Goal: Information Seeking & Learning: Learn about a topic

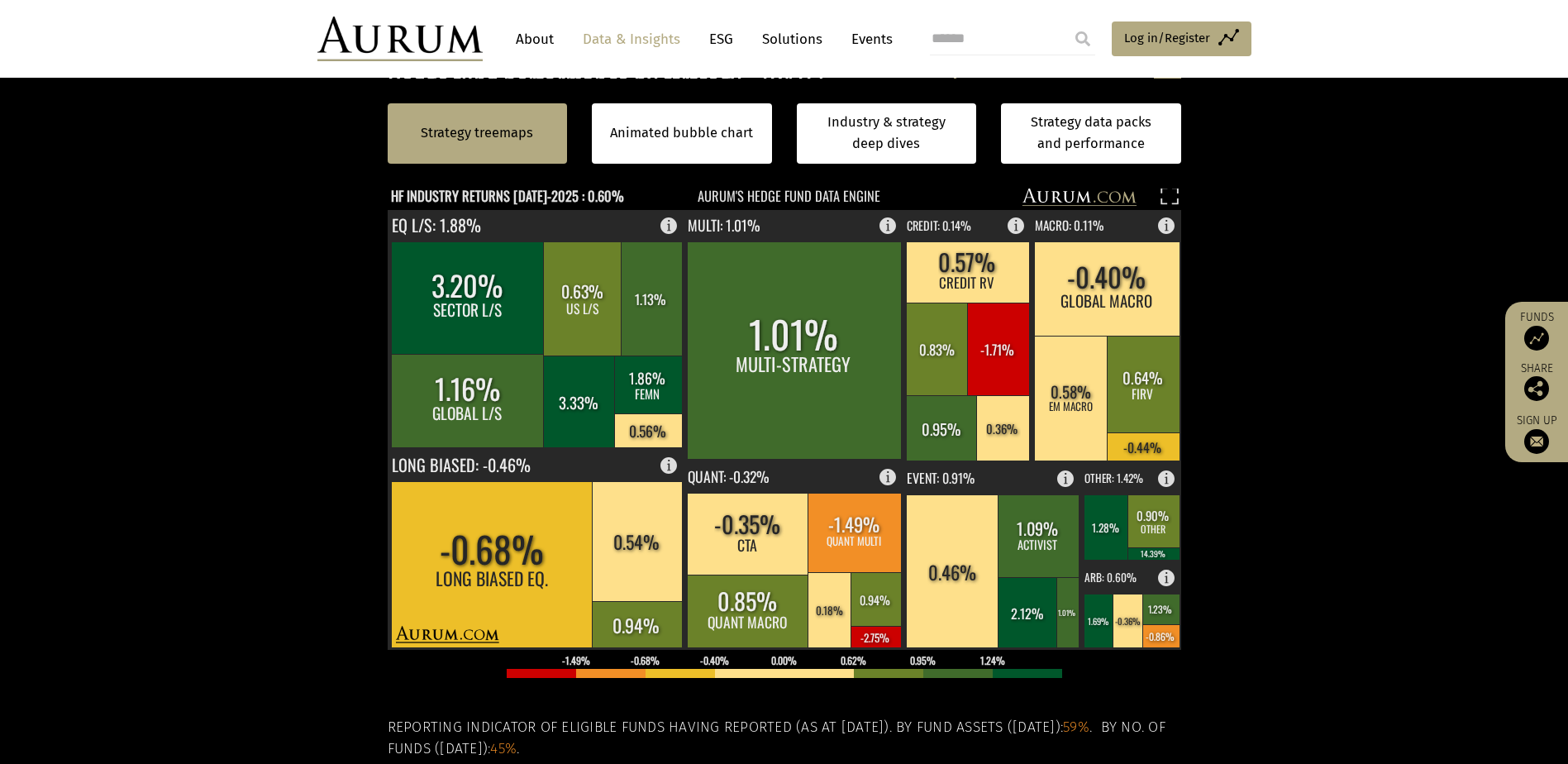
scroll to position [491, 0]
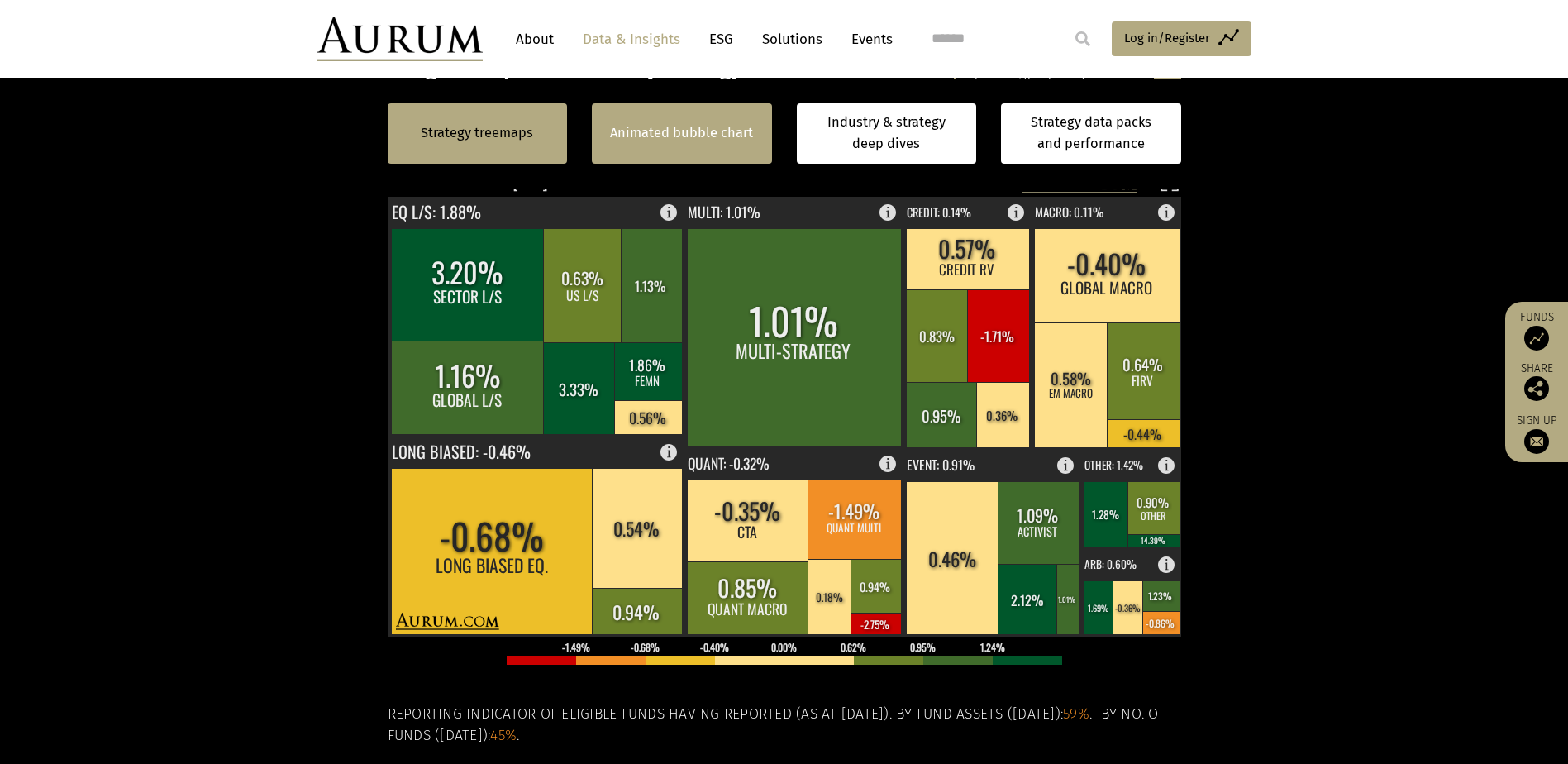
click at [687, 127] on link "Animated bubble chart" at bounding box center [682, 132] width 143 height 21
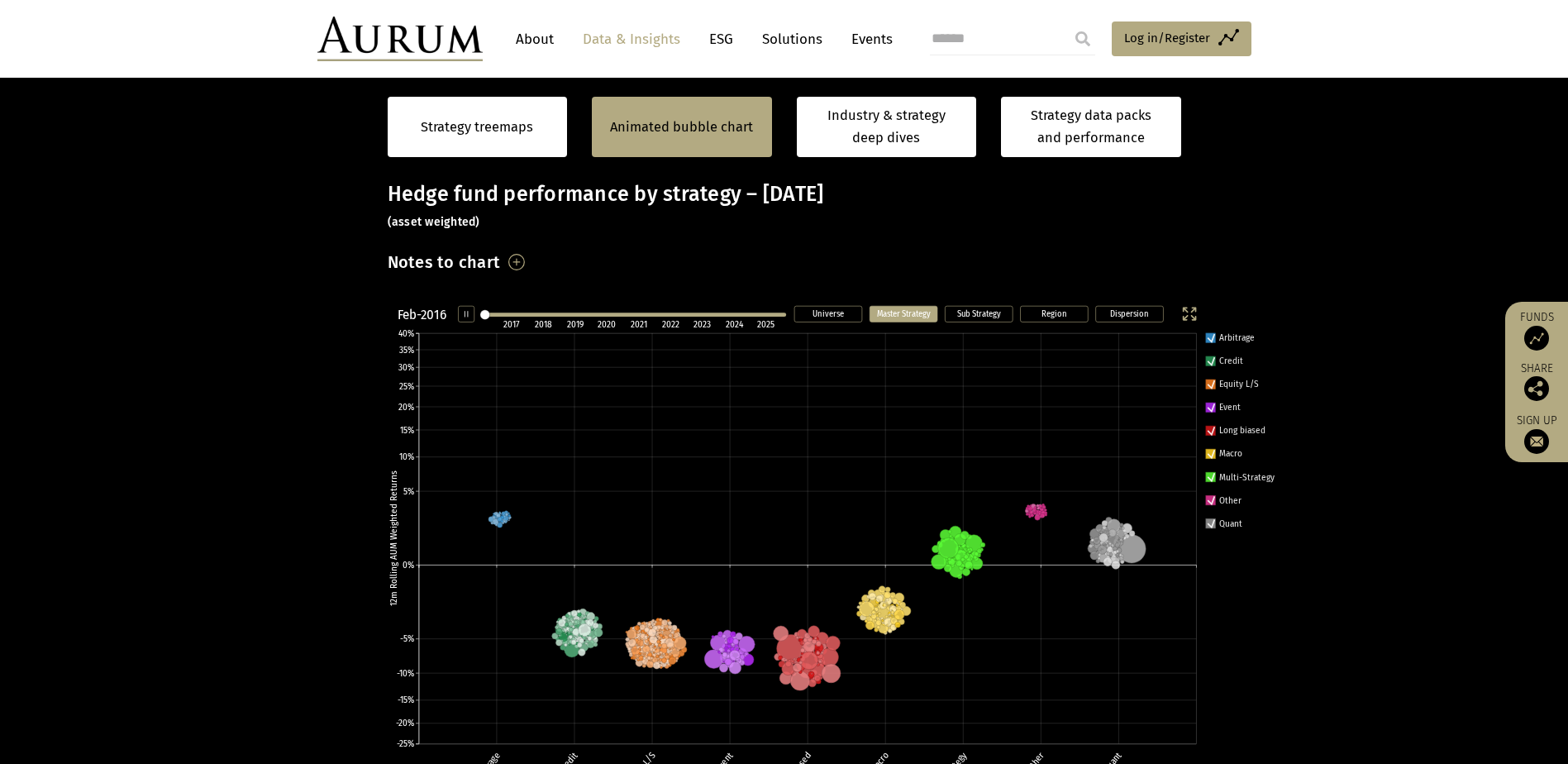
scroll to position [262, 0]
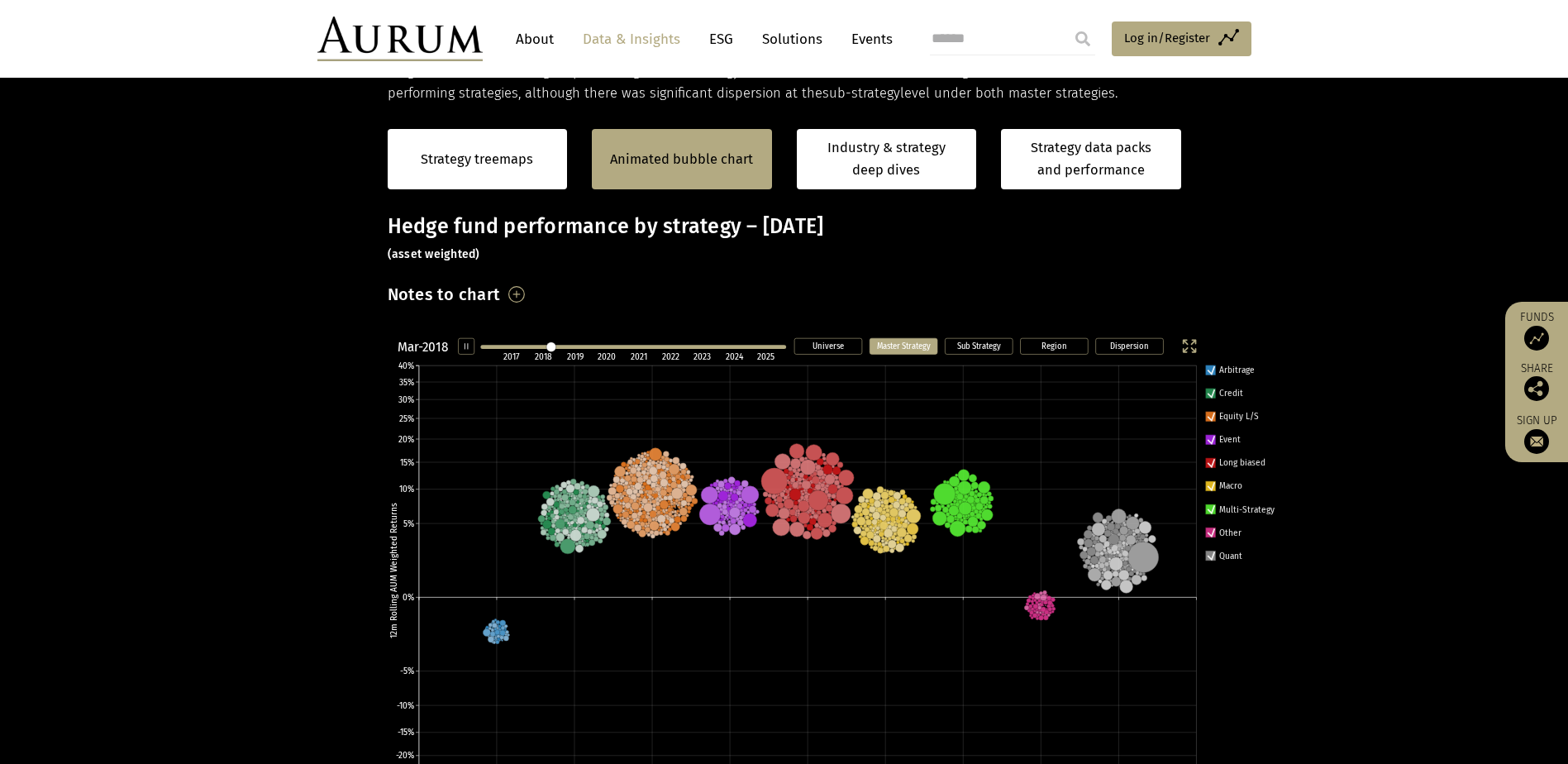
scroll to position [334, 0]
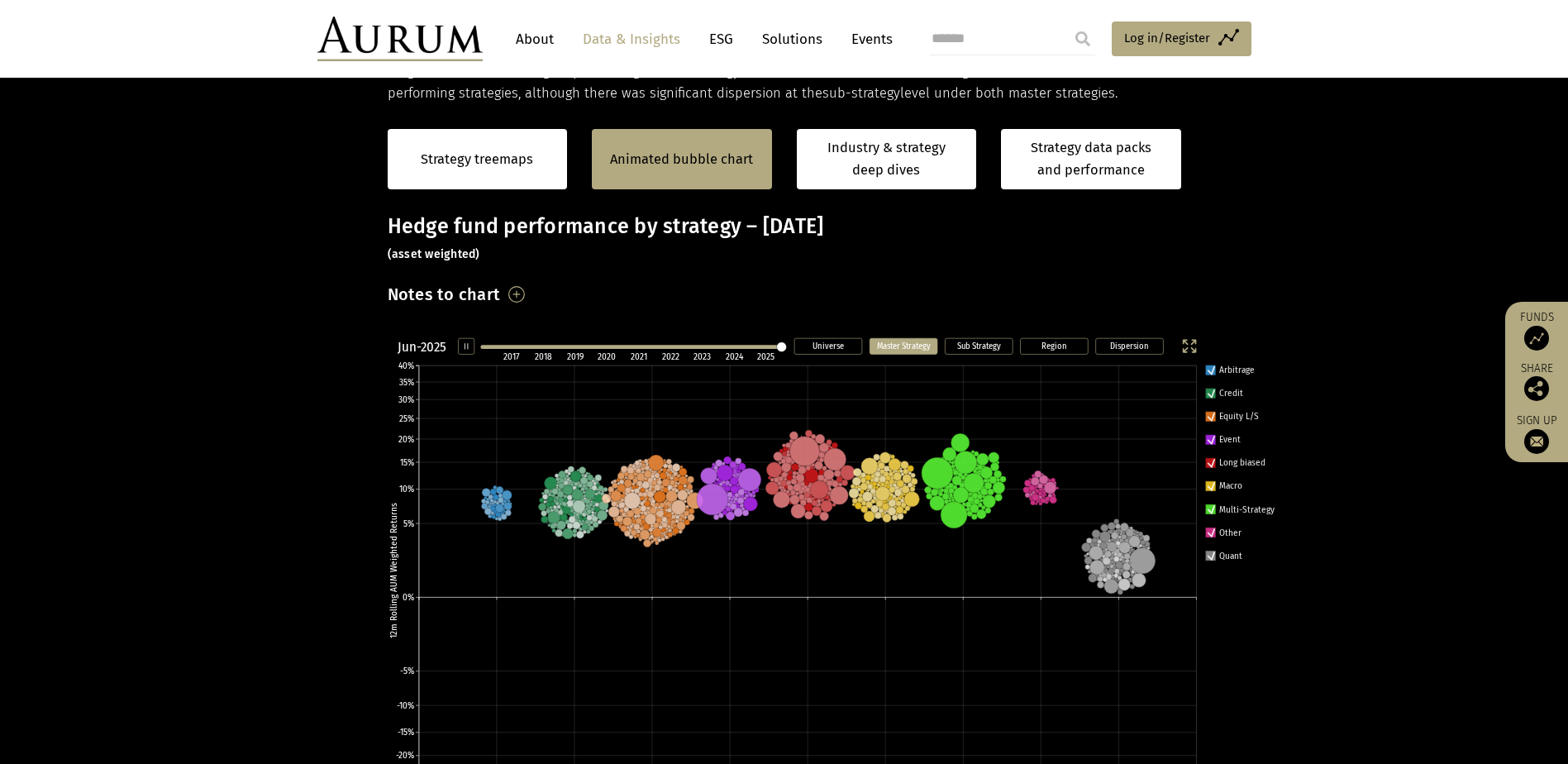
scroll to position [334, 0]
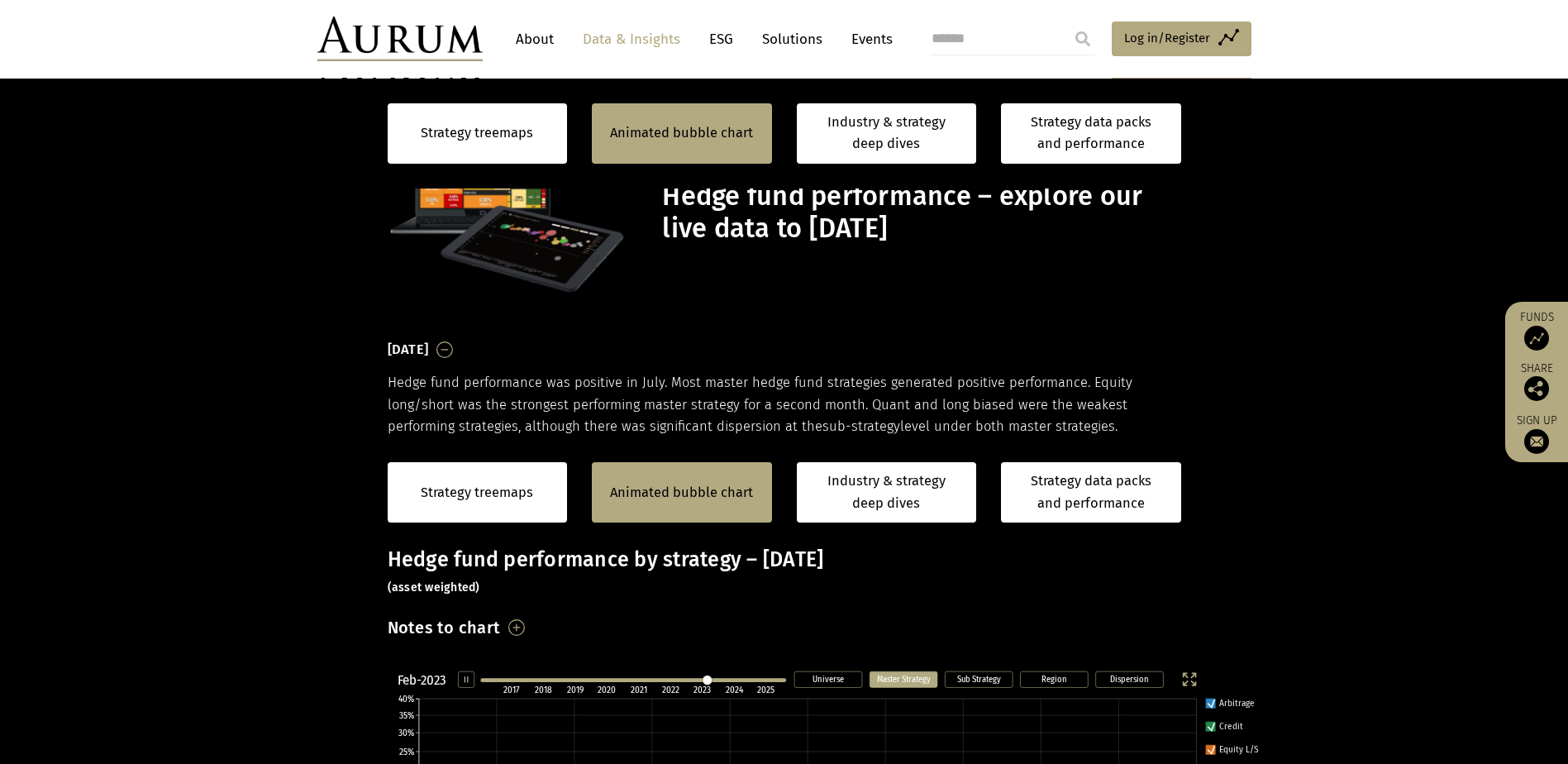
scroll to position [416, 0]
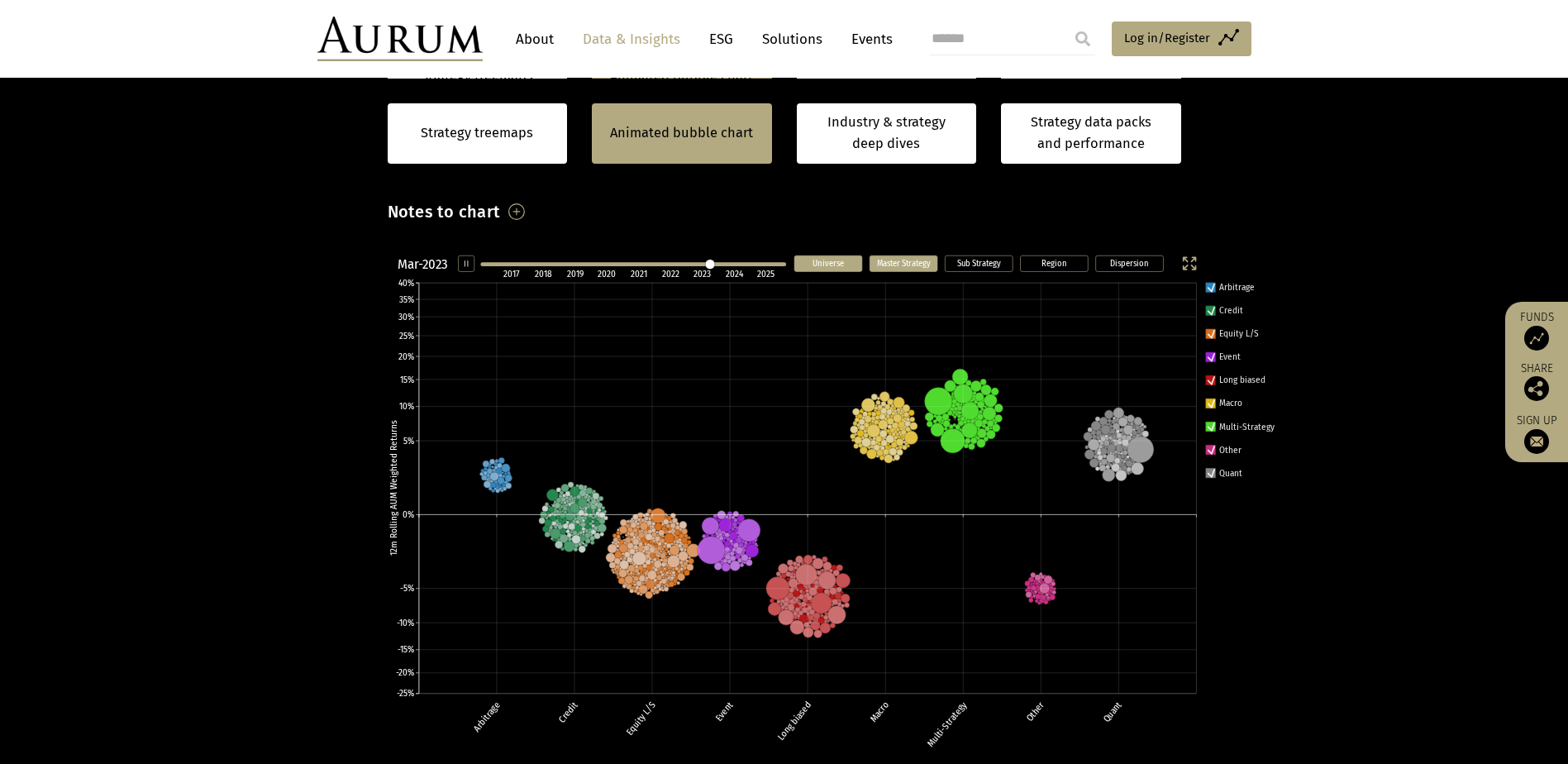
click at [841, 258] on text "Universe" at bounding box center [828, 263] width 32 height 11
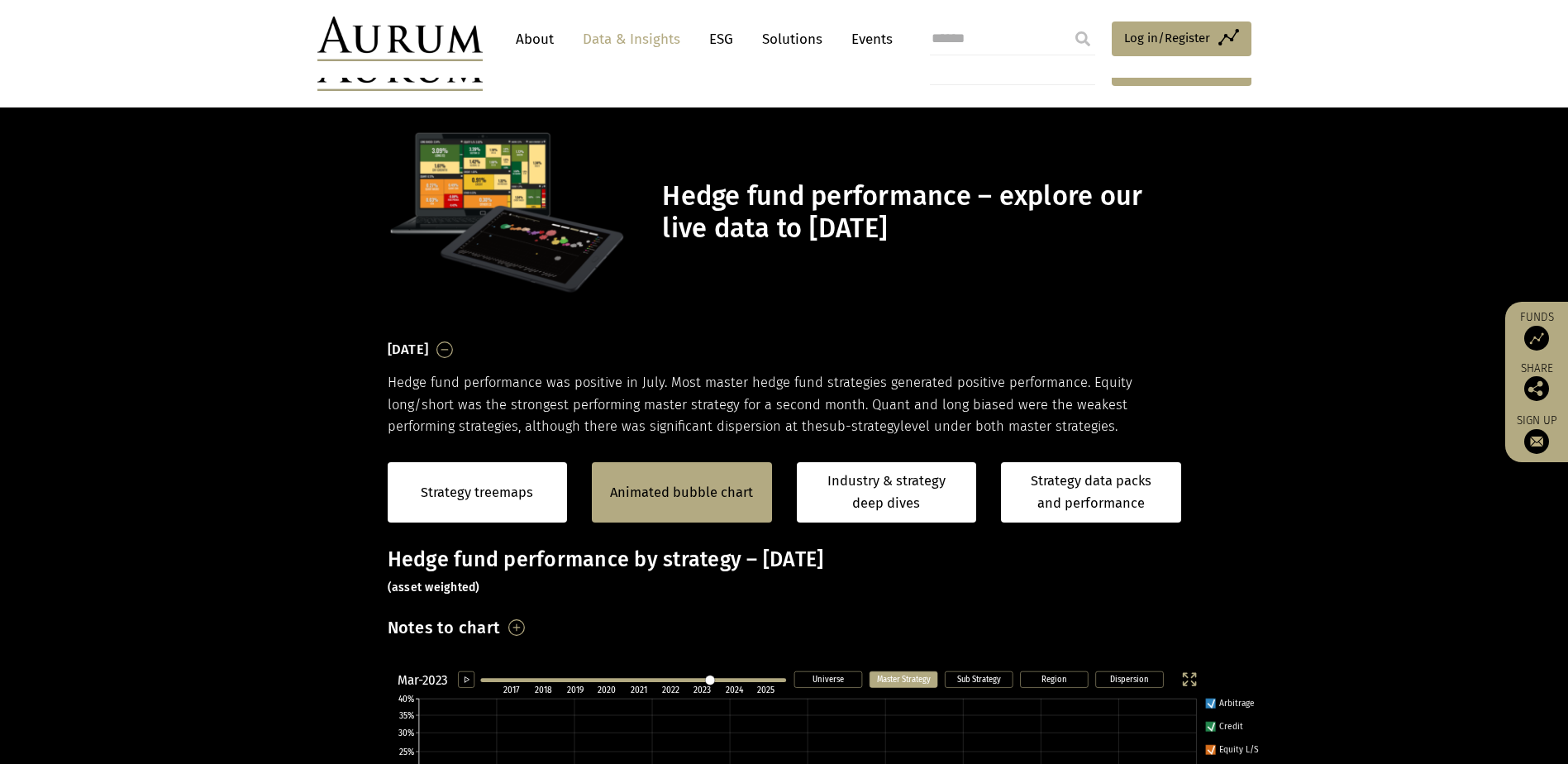
scroll to position [353, 0]
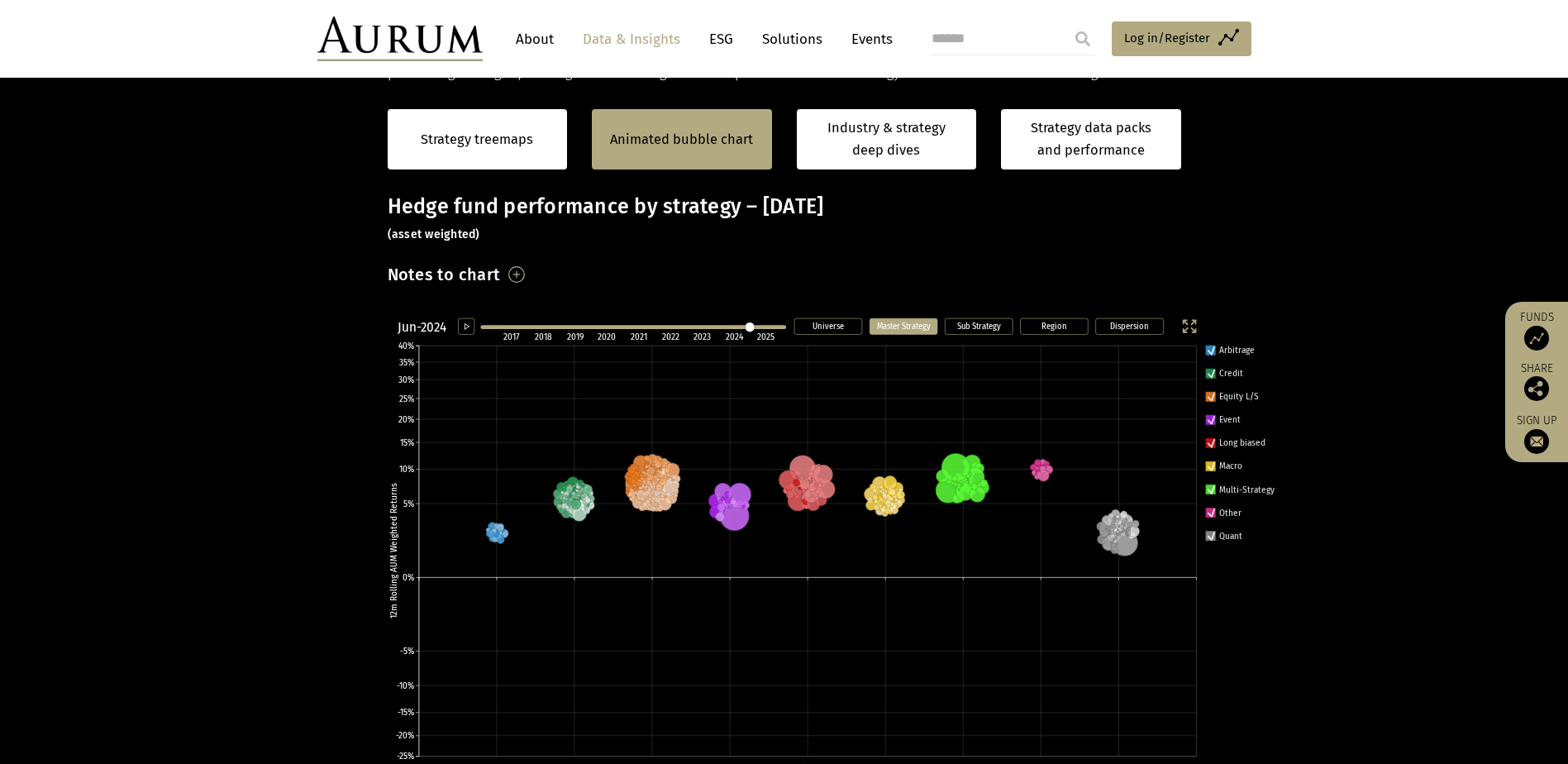
scroll to position [353, 0]
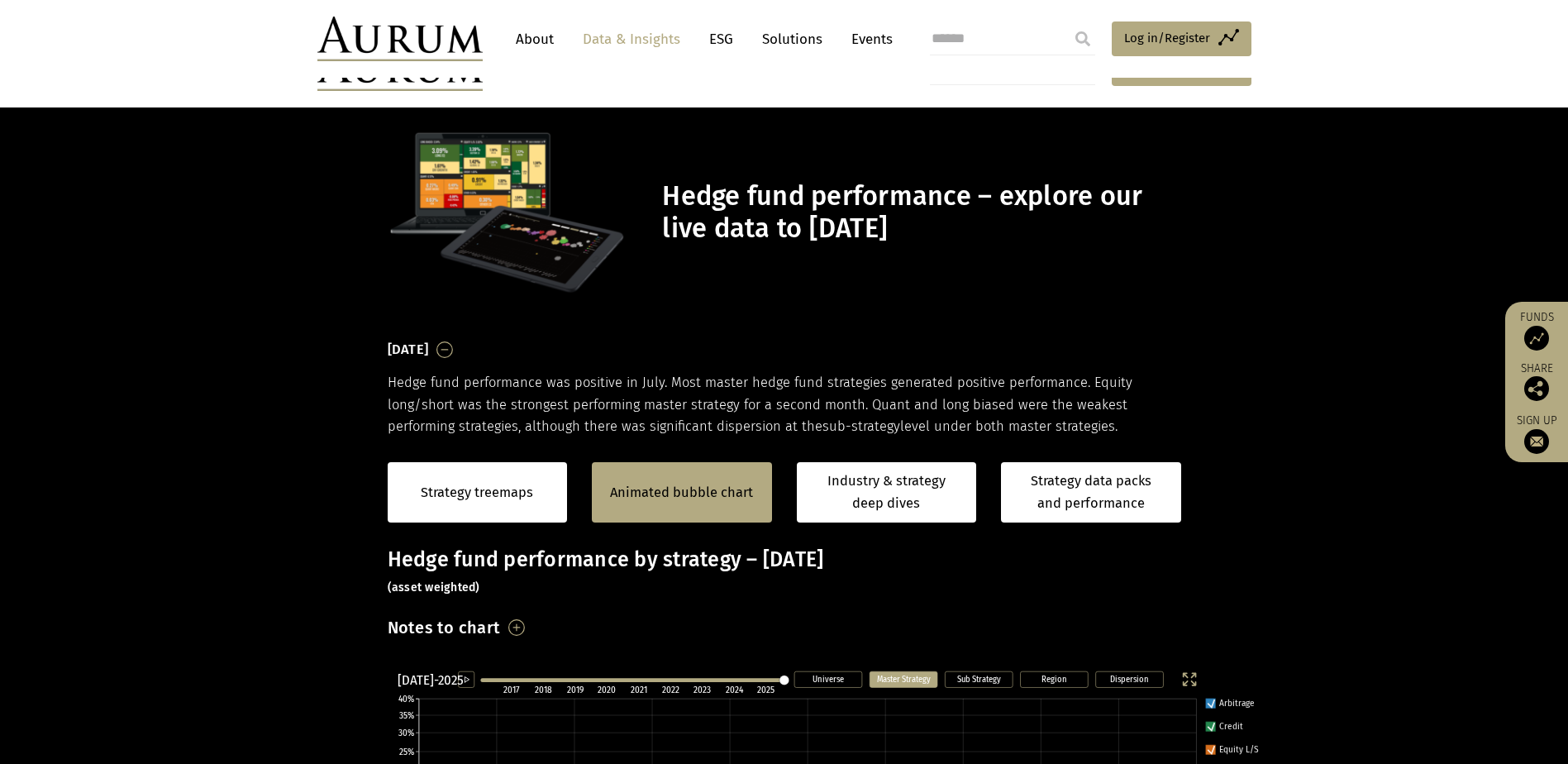
scroll to position [353, 0]
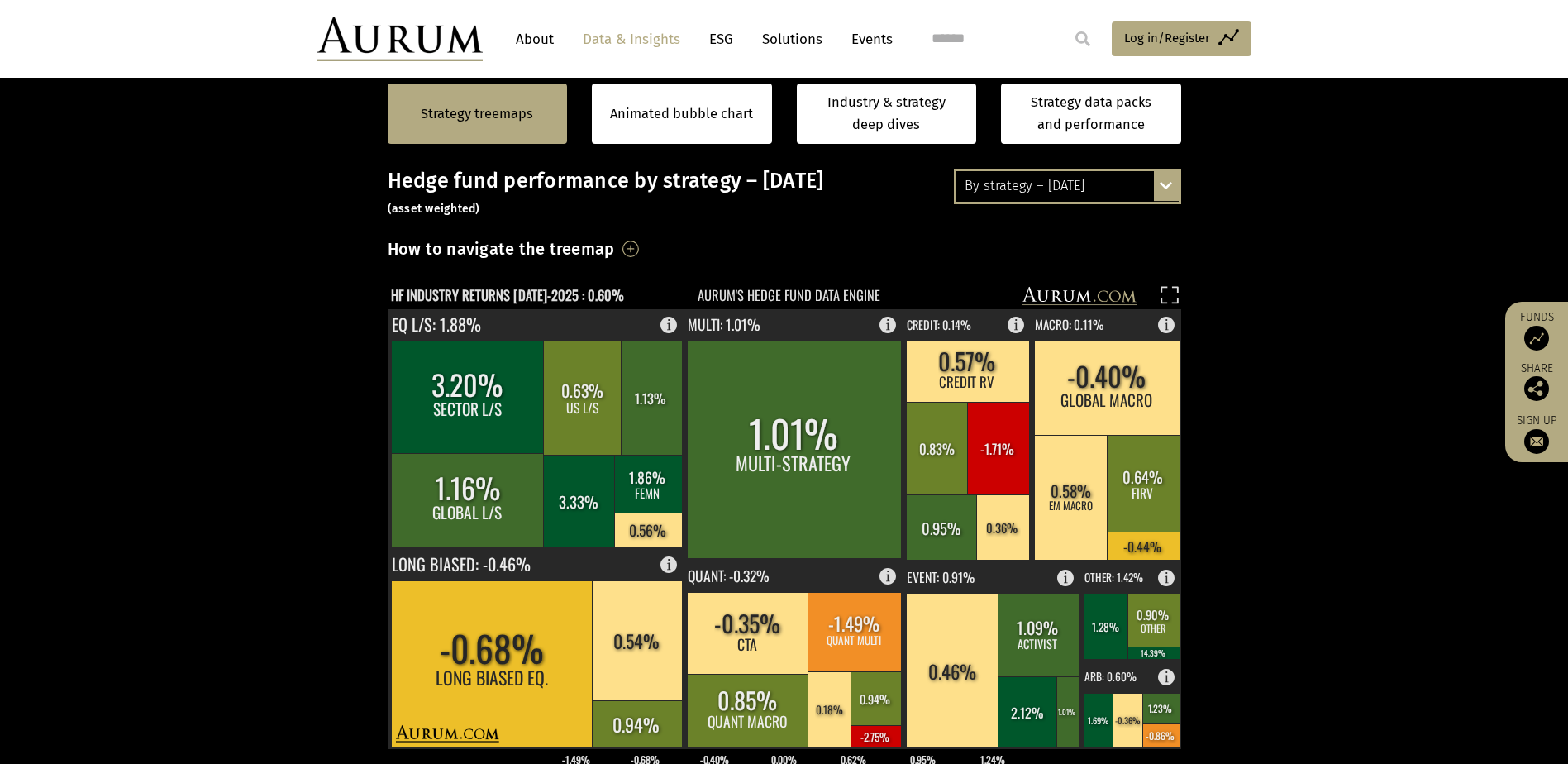
scroll to position [334, 0]
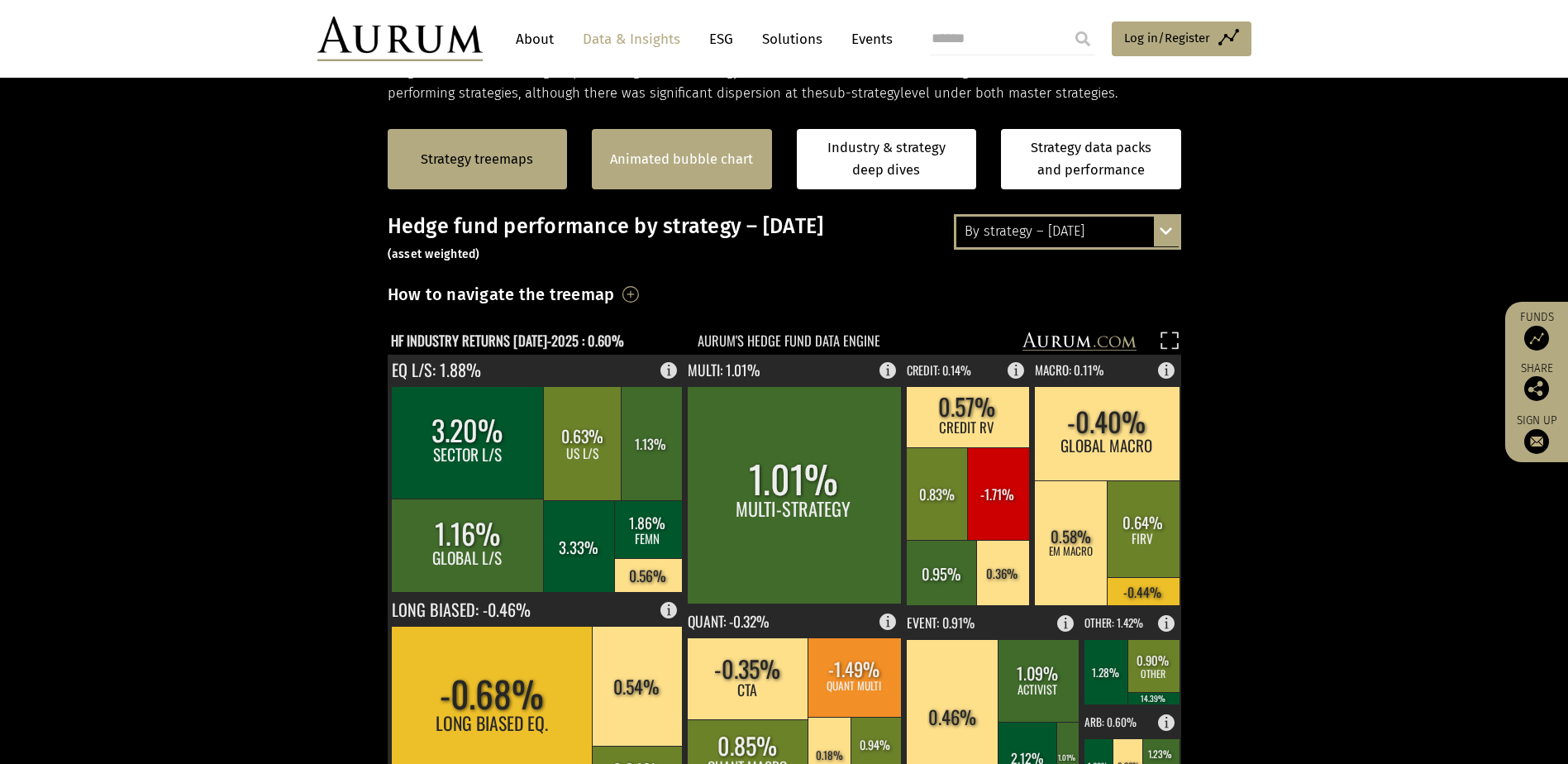
click at [696, 159] on link "Animated bubble chart" at bounding box center [682, 159] width 143 height 21
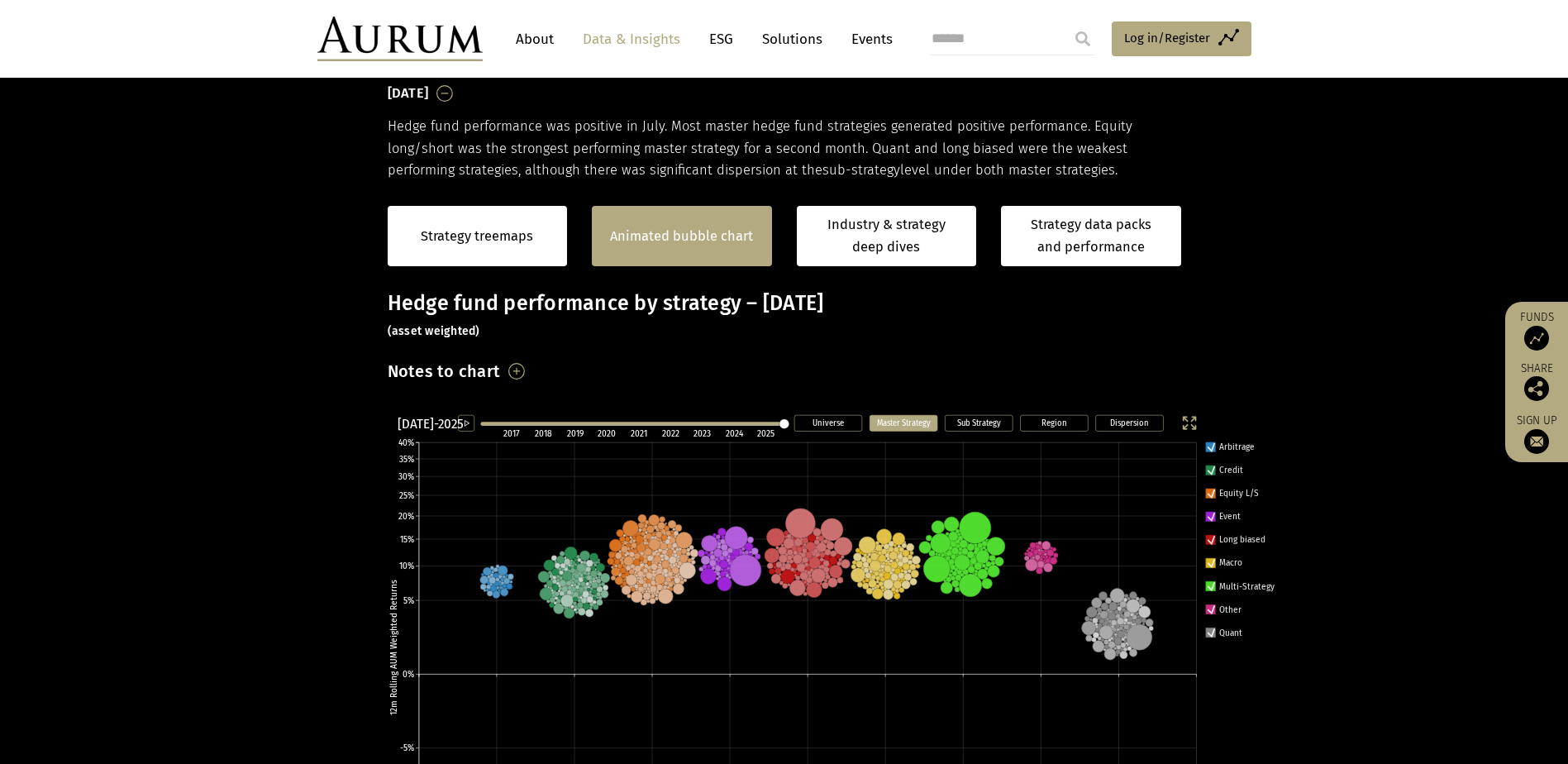
scroll to position [251, 0]
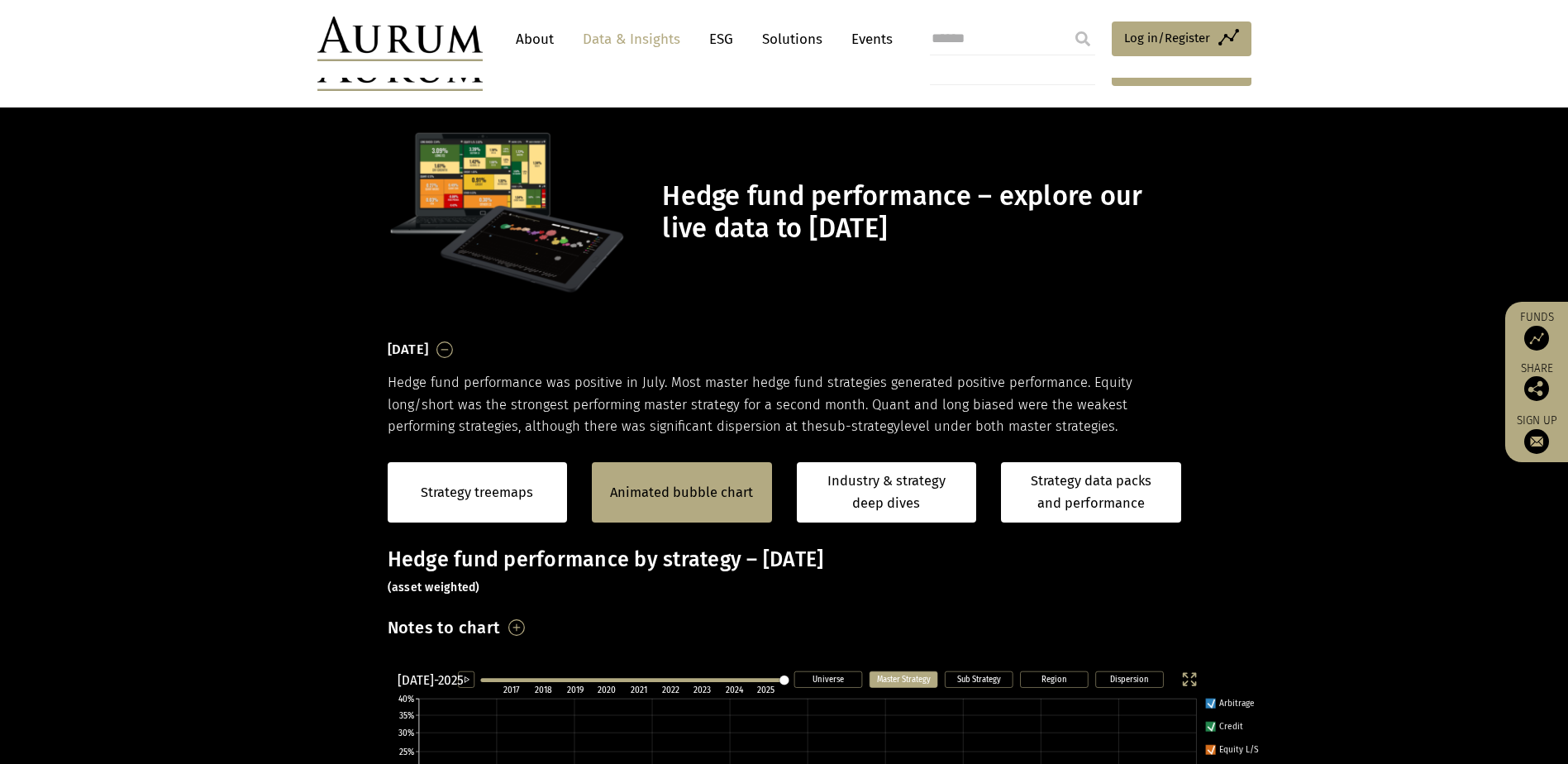
scroll to position [251, 0]
